Goal: Task Accomplishment & Management: Manage account settings

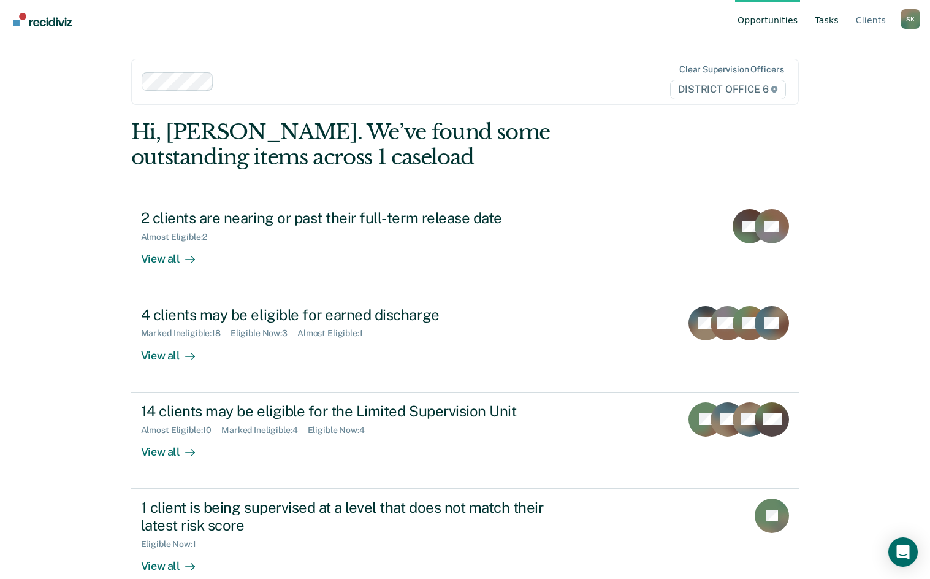
click at [820, 24] on link "Tasks" at bounding box center [826, 19] width 29 height 39
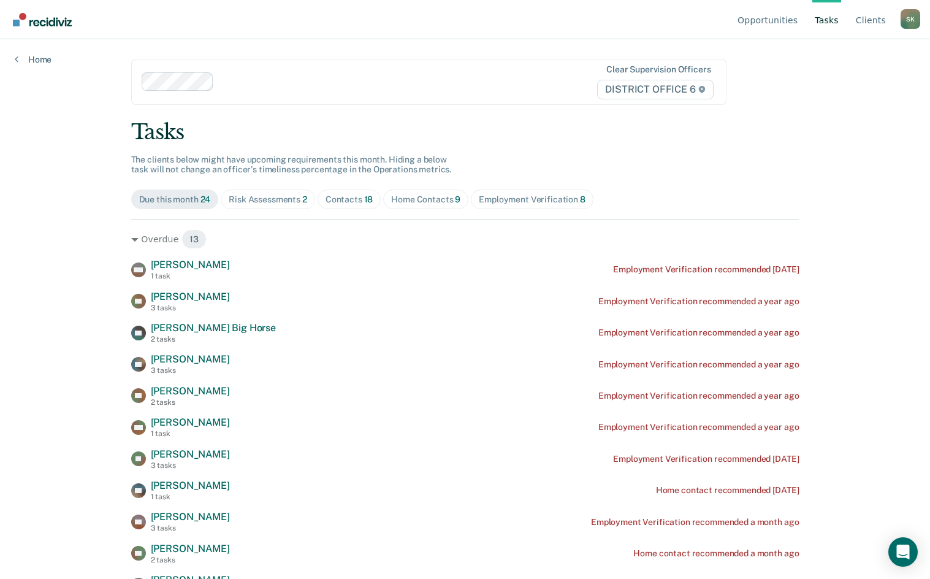
click at [439, 197] on div "Home Contacts 9" at bounding box center [425, 199] width 69 height 10
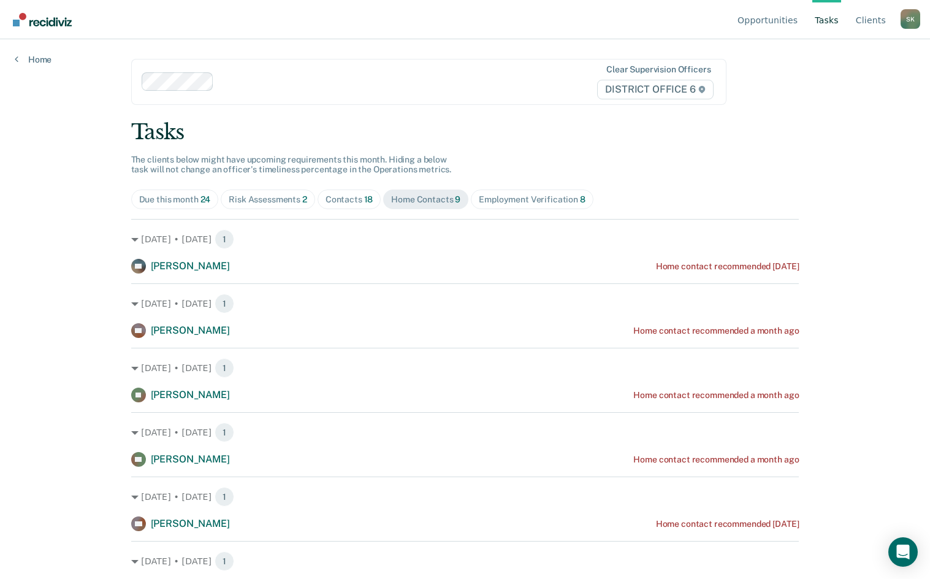
click at [332, 200] on div "Contacts 18" at bounding box center [349, 199] width 48 height 10
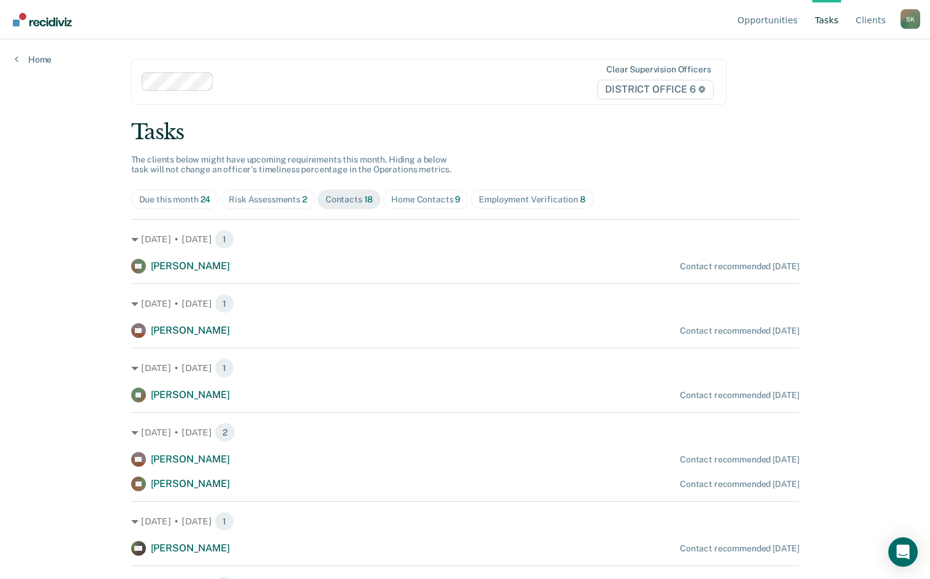
click at [284, 196] on div "Risk Assessments 2" at bounding box center [268, 199] width 78 height 10
